Goal: Task Accomplishment & Management: Manage account settings

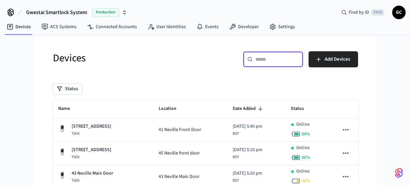
click at [257, 56] on input "text" at bounding box center [276, 59] width 43 height 7
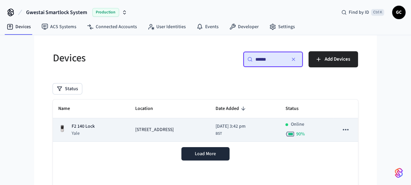
type input "******"
click at [90, 127] on p "F2 140 Lock" at bounding box center [83, 126] width 23 height 7
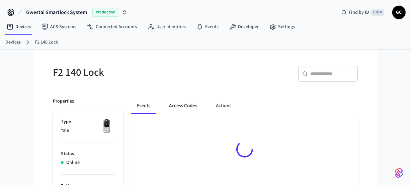
drag, startPoint x: 188, startPoint y: 99, endPoint x: 188, endPoint y: 104, distance: 4.7
click at [189, 103] on button "Access Codes" at bounding box center [183, 106] width 39 height 16
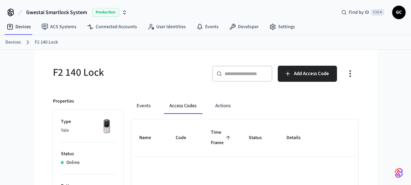
click at [188, 104] on button "Access Codes" at bounding box center [183, 106] width 38 height 16
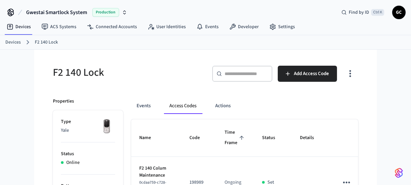
click at [13, 41] on link "Devices" at bounding box center [12, 42] width 15 height 7
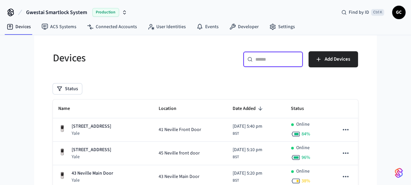
click at [267, 62] on input "text" at bounding box center [276, 59] width 43 height 7
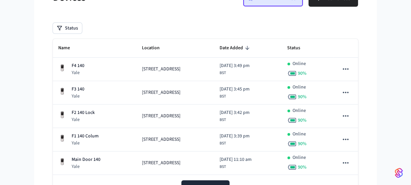
scroll to position [92, 0]
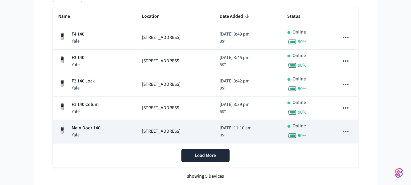
type input "***"
click at [91, 124] on p "Main Door 140" at bounding box center [86, 127] width 29 height 7
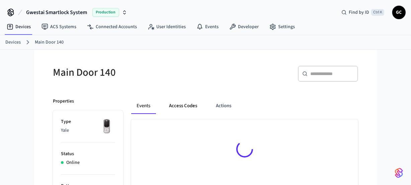
drag, startPoint x: 187, startPoint y: 104, endPoint x: 237, endPoint y: 114, distance: 51.1
click at [187, 104] on button "Access Codes" at bounding box center [183, 106] width 39 height 16
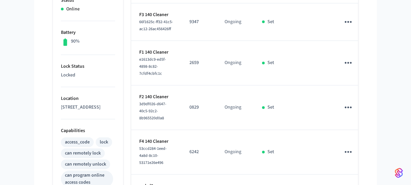
scroll to position [183, 0]
